Goal: Check status: Check status

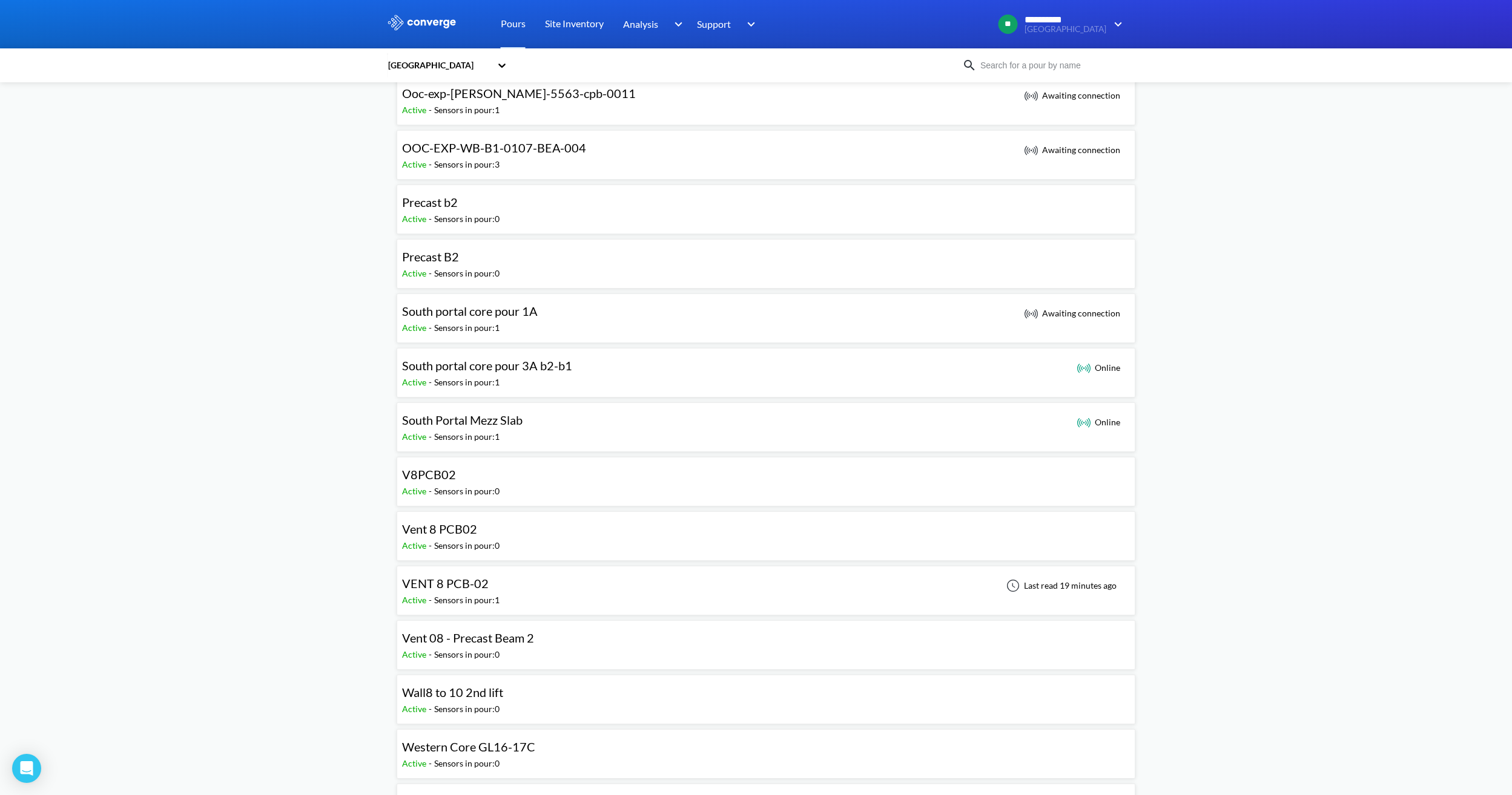
scroll to position [726, 0]
drag, startPoint x: 526, startPoint y: 593, endPoint x: 737, endPoint y: 626, distance: 213.6
click at [526, 593] on div "VENT 8 PCB-02 Active - Sensors in pour: 1 Last read 19 minutes ago" at bounding box center [766, 590] width 728 height 39
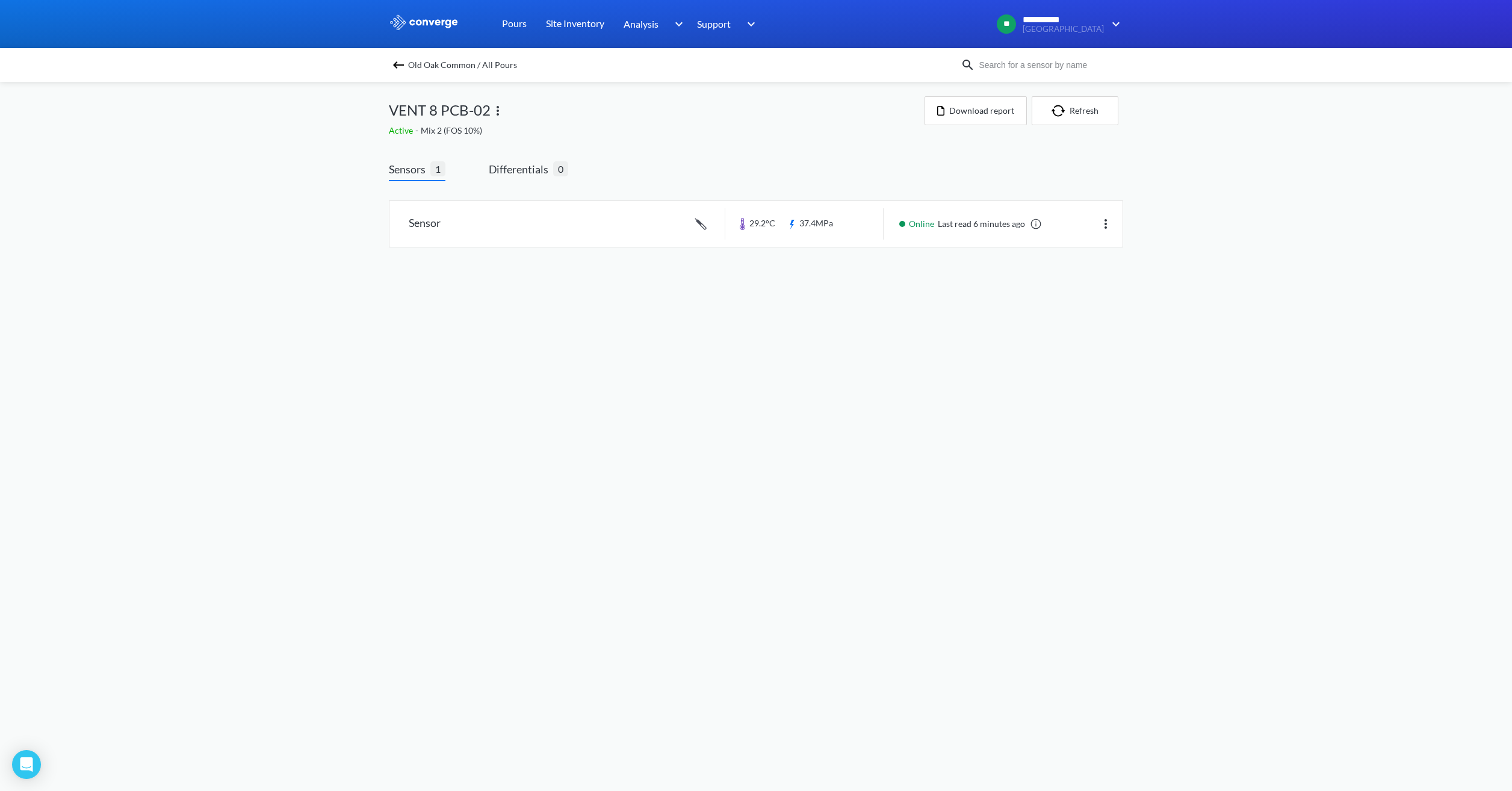
click at [398, 61] on img at bounding box center [398, 65] width 15 height 15
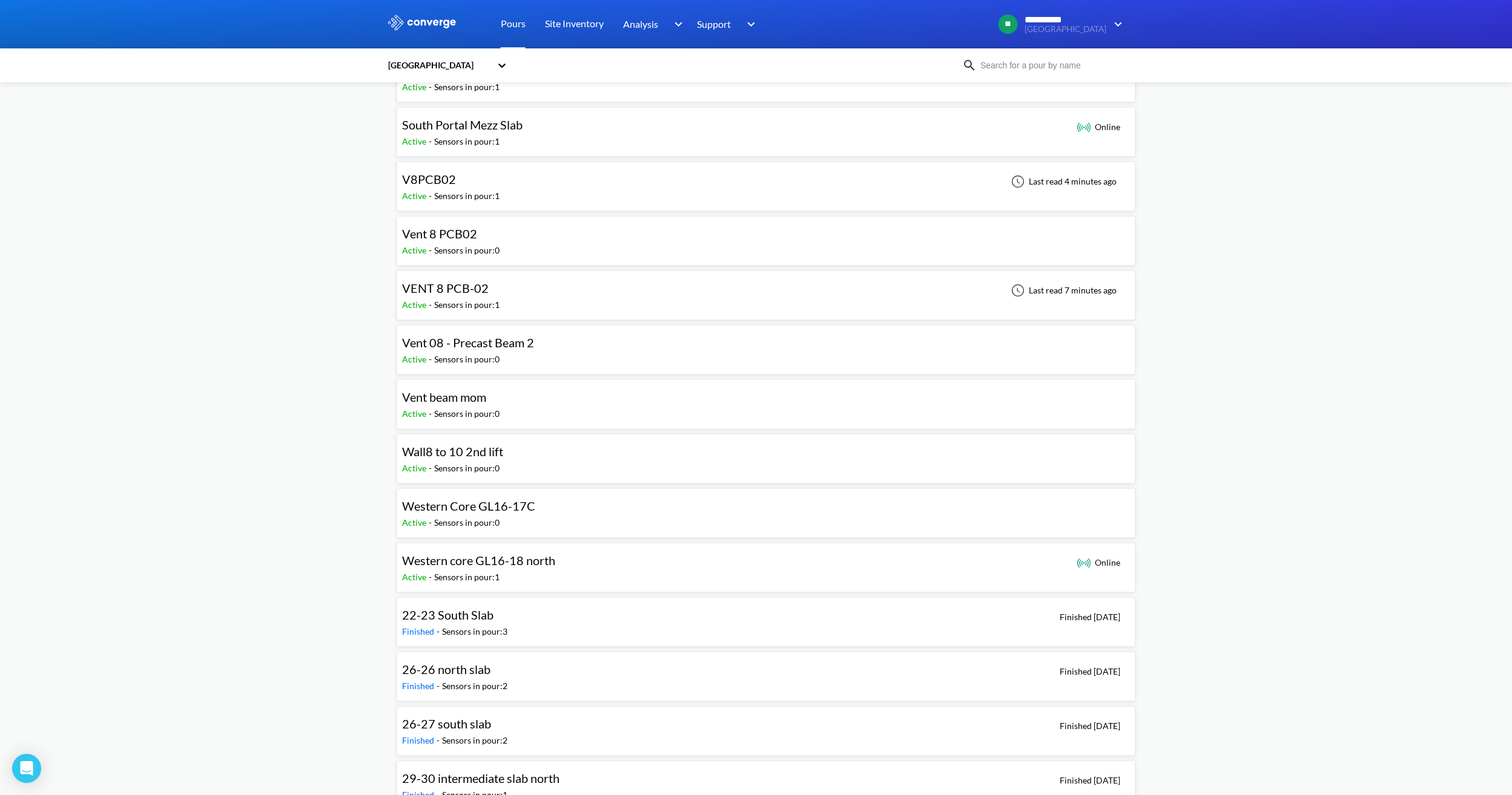
scroll to position [1089, 0]
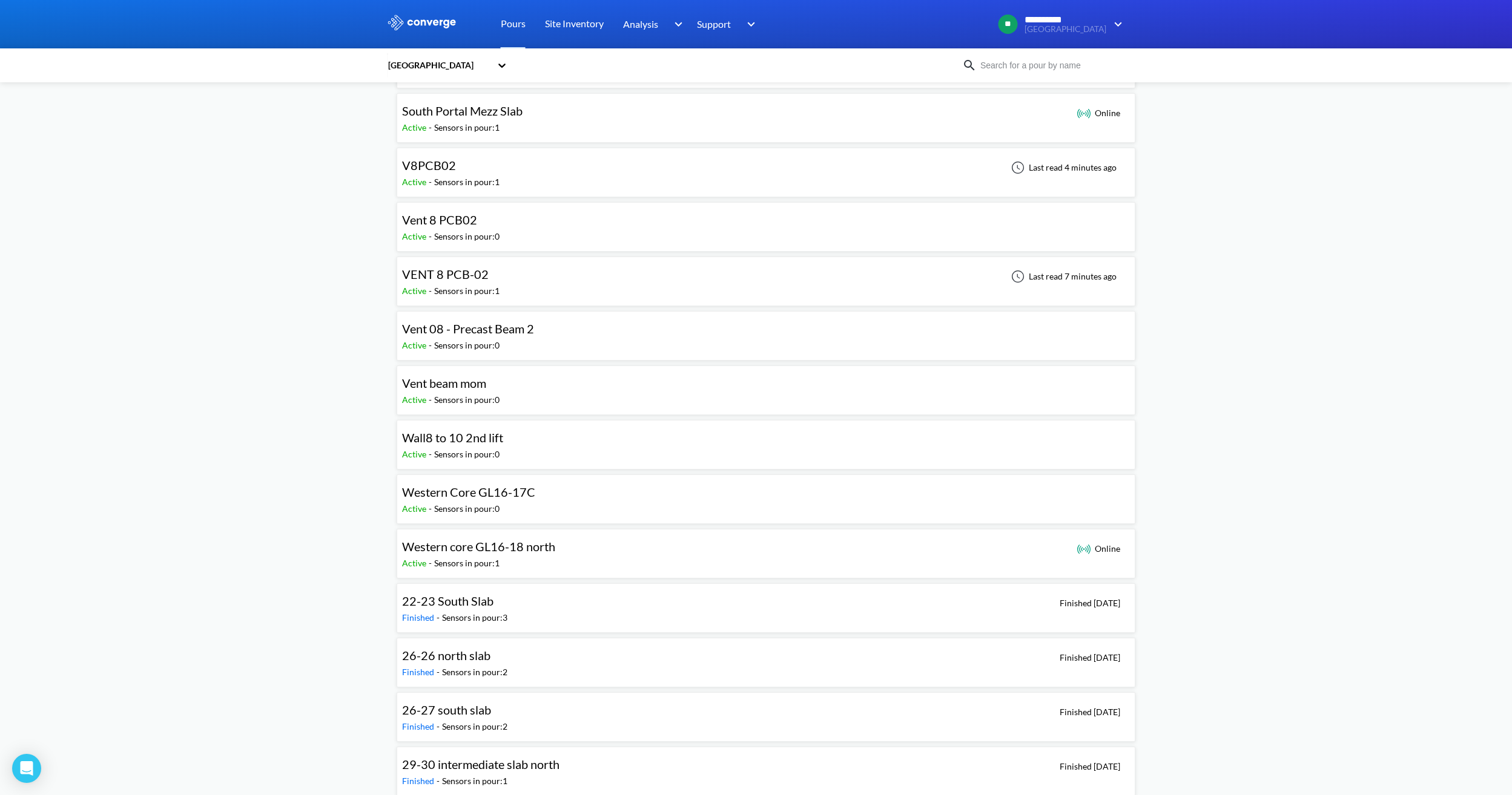
click at [532, 178] on div "V8PCB02 Active - Sensors in pour: 1 Last read 4 minutes ago" at bounding box center [766, 173] width 728 height 39
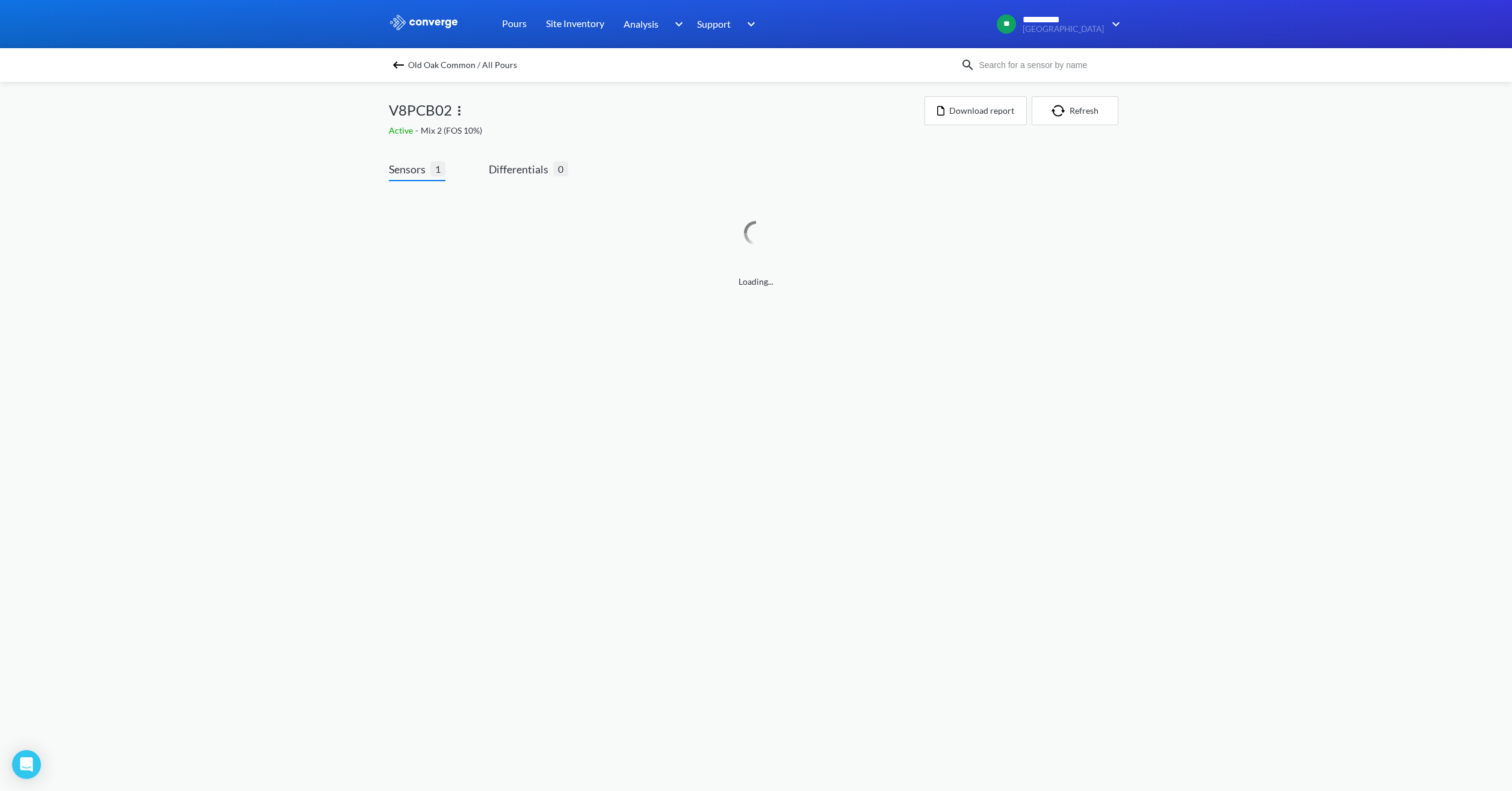
click at [459, 107] on img at bounding box center [459, 111] width 15 height 15
click at [794, 120] on div "Loading..." at bounding box center [756, 395] width 1512 height 791
click at [1110, 224] on img at bounding box center [1106, 224] width 15 height 15
click at [985, 244] on link at bounding box center [756, 224] width 733 height 45
